Goal: Ask a question: Seek information or help from site administrators or community

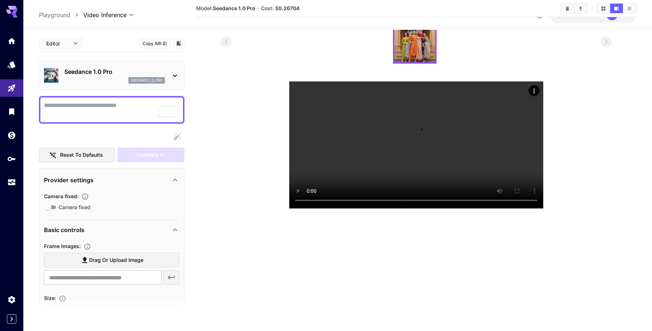
scroll to position [39, 0]
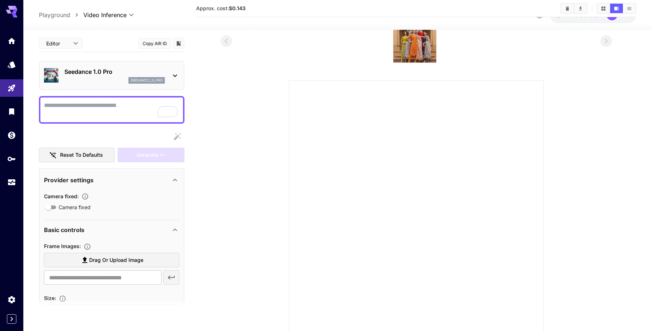
click at [344, 159] on div at bounding box center [416, 207] width 255 height 255
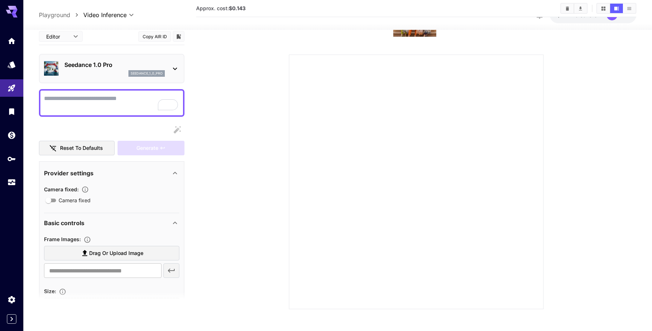
scroll to position [0, 0]
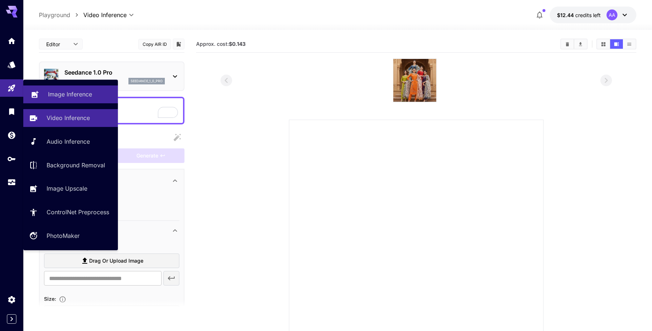
click at [68, 92] on p "Image Inference" at bounding box center [70, 94] width 44 height 9
type input "**********"
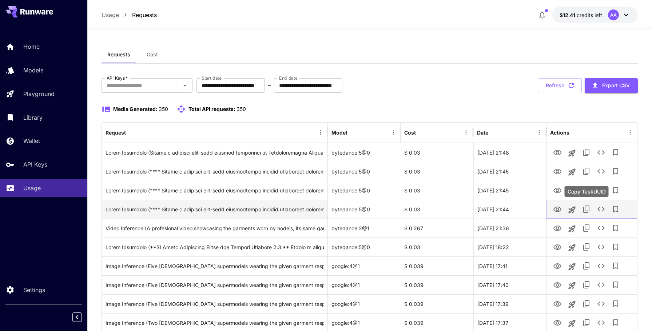
click at [587, 209] on icon "Copy TaskUUID" at bounding box center [586, 209] width 9 height 9
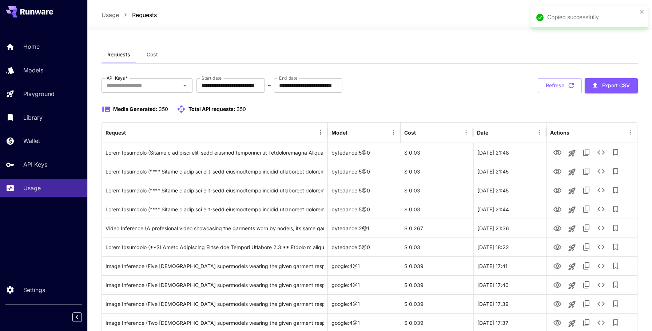
click at [642, 8] on div "Copied successfully" at bounding box center [590, 17] width 116 height 23
click at [626, 15] on icon at bounding box center [626, 15] width 4 height 3
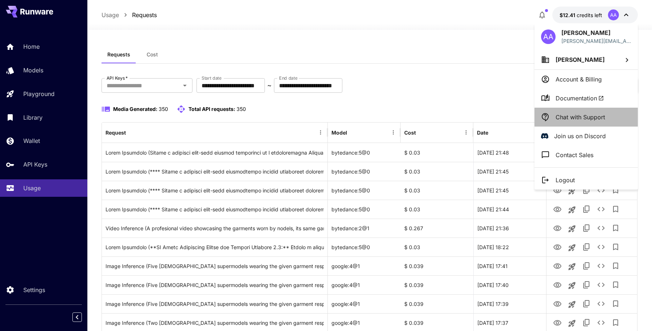
click at [588, 114] on p "Chat with Support" at bounding box center [581, 117] width 50 height 9
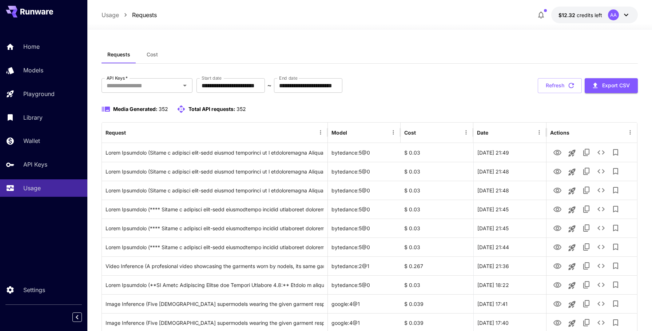
click at [625, 14] on icon at bounding box center [626, 15] width 4 height 3
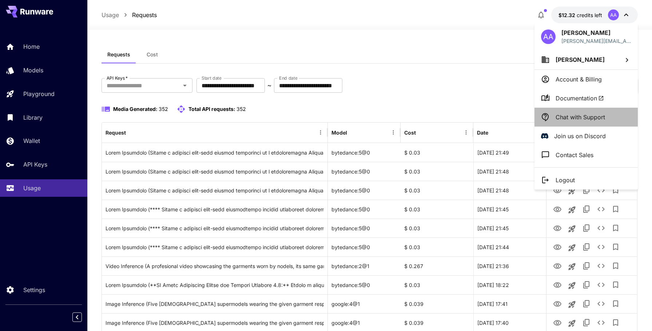
click at [582, 111] on li "Chat with Support" at bounding box center [586, 117] width 103 height 19
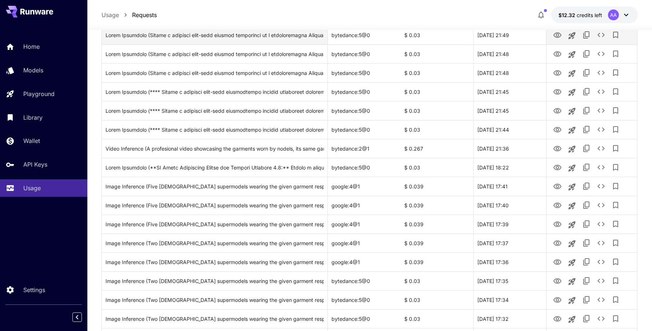
scroll to position [118, 0]
click at [586, 34] on icon "Copy TaskUUID" at bounding box center [586, 34] width 9 height 9
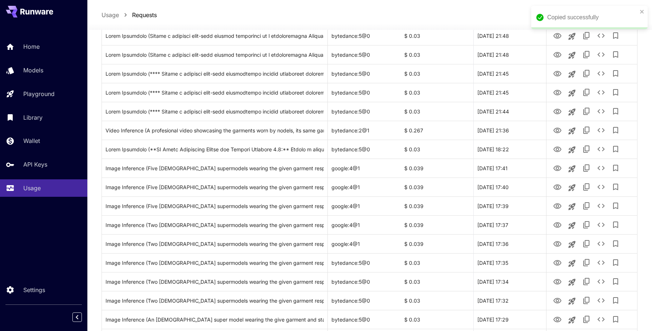
scroll to position [138, 0]
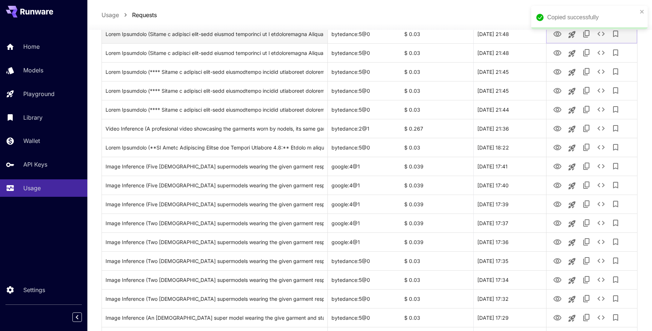
click at [586, 34] on icon "Copy TaskUUID" at bounding box center [586, 33] width 9 height 9
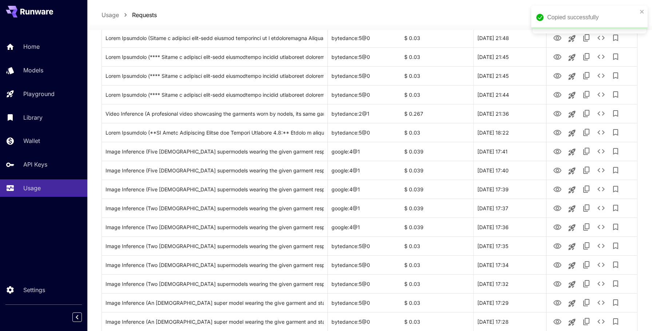
scroll to position [154, 0]
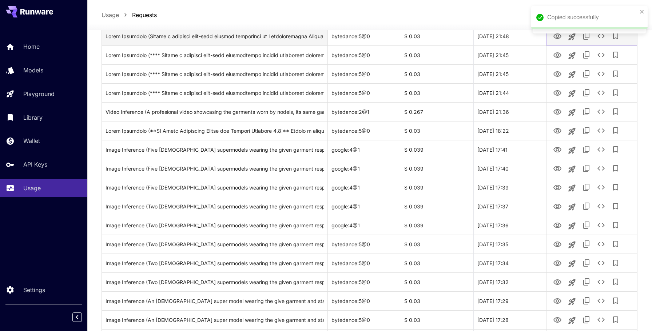
click at [584, 36] on icon "Copy TaskUUID" at bounding box center [586, 36] width 9 height 9
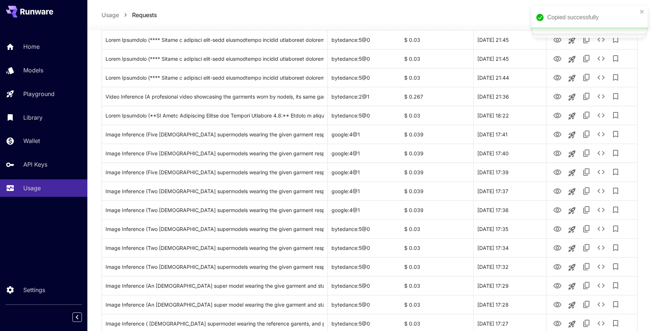
scroll to position [171, 0]
click at [586, 38] on icon "Copy TaskUUID" at bounding box center [586, 38] width 9 height 9
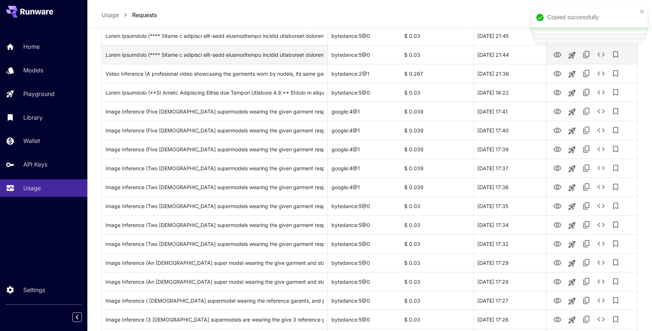
scroll to position [193, 0]
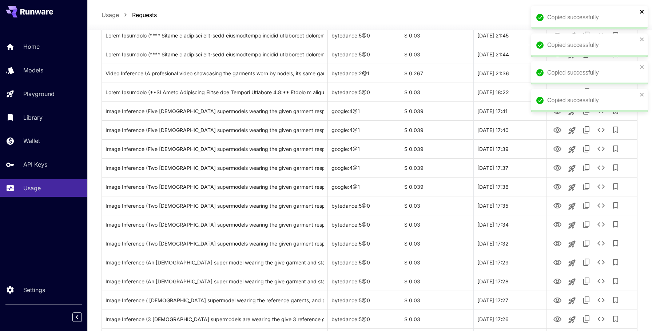
click at [643, 12] on icon "close" at bounding box center [642, 12] width 4 height 4
click at [643, 14] on div "Copied successfully" at bounding box center [590, 17] width 116 height 23
click at [643, 10] on icon "close" at bounding box center [642, 12] width 4 height 4
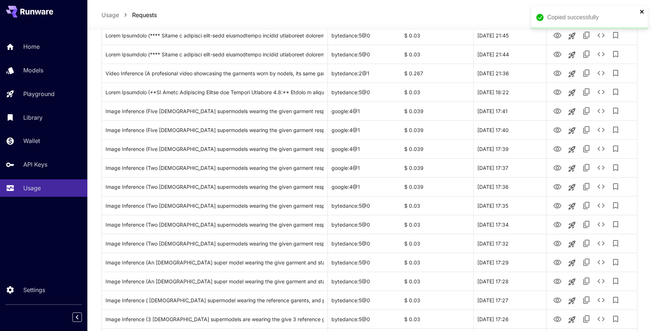
click at [643, 12] on icon "close" at bounding box center [642, 12] width 4 height 4
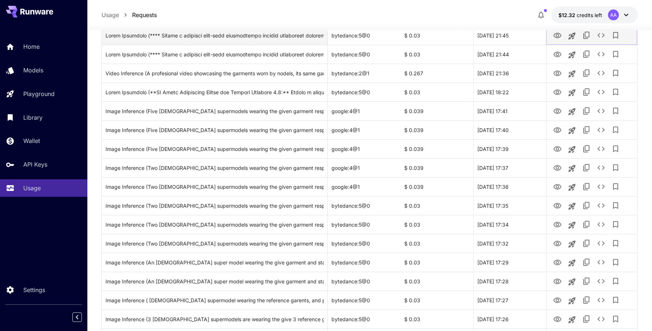
click at [586, 32] on icon "Copy TaskUUID" at bounding box center [587, 35] width 6 height 7
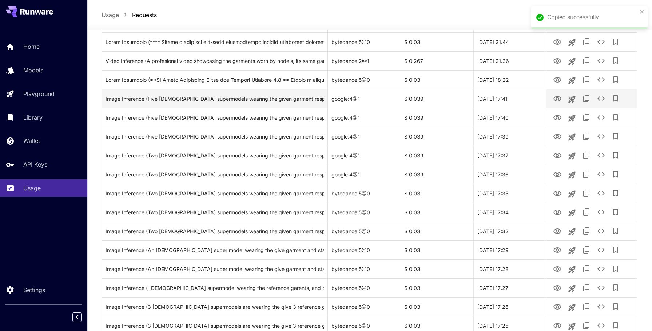
scroll to position [208, 0]
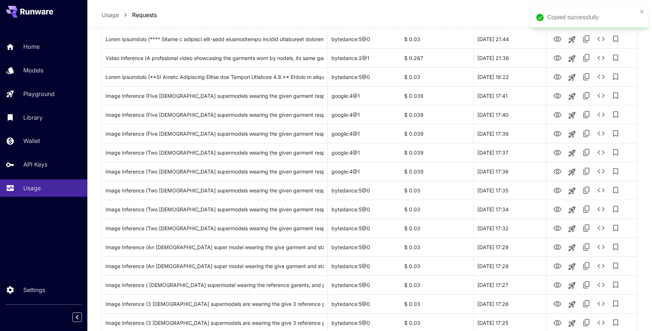
click at [639, 10] on div "Copied successfully" at bounding box center [590, 17] width 116 height 23
click at [643, 12] on icon "close" at bounding box center [642, 12] width 4 height 4
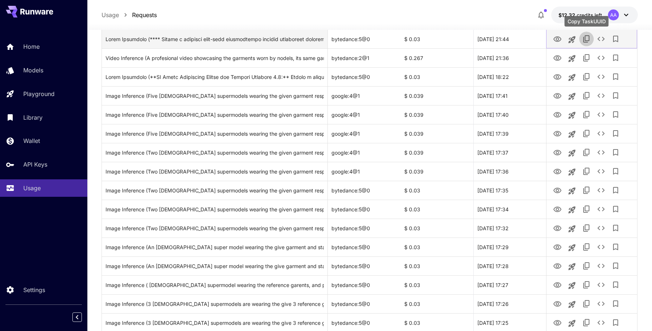
click at [588, 37] on icon "Copy TaskUUID" at bounding box center [586, 39] width 9 height 9
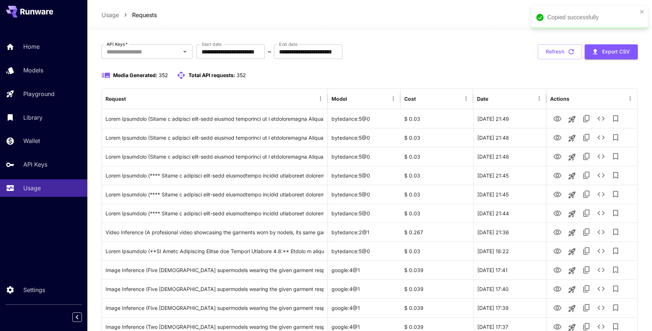
scroll to position [33, 0]
click at [643, 9] on icon "close" at bounding box center [642, 12] width 5 height 6
click at [627, 14] on icon at bounding box center [626, 15] width 9 height 9
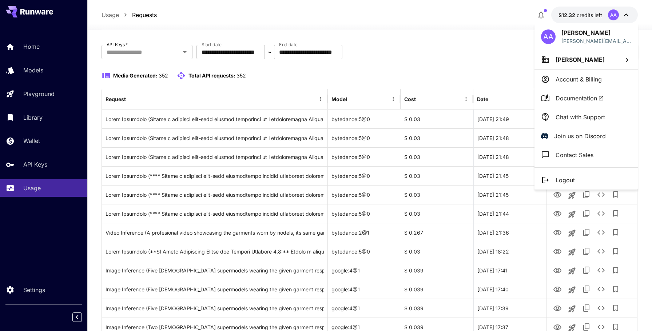
click at [584, 116] on p "Chat with Support" at bounding box center [581, 117] width 50 height 9
